Goal: Use online tool/utility: Use online tool/utility

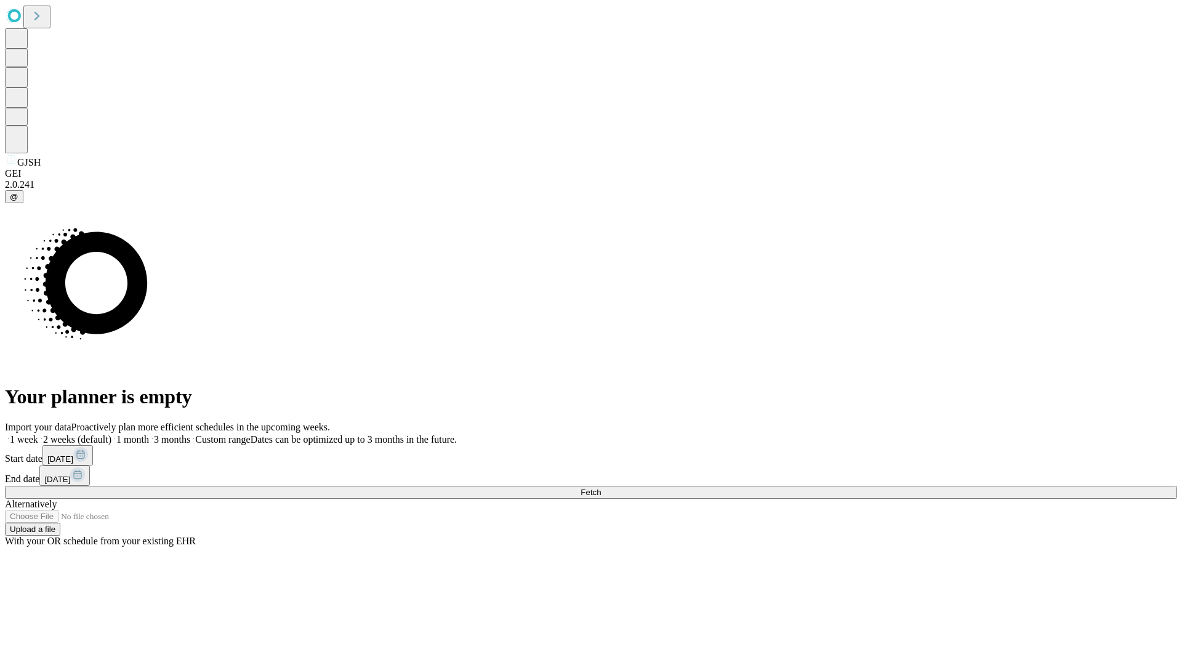
click at [601, 487] on span "Fetch" at bounding box center [590, 491] width 20 height 9
